Goal: Task Accomplishment & Management: Manage account settings

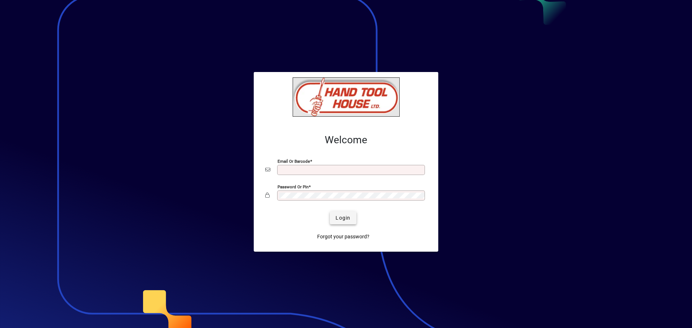
type input "**********"
click at [352, 220] on span "submit" at bounding box center [343, 217] width 26 height 17
